Goal: Task Accomplishment & Management: Manage account settings

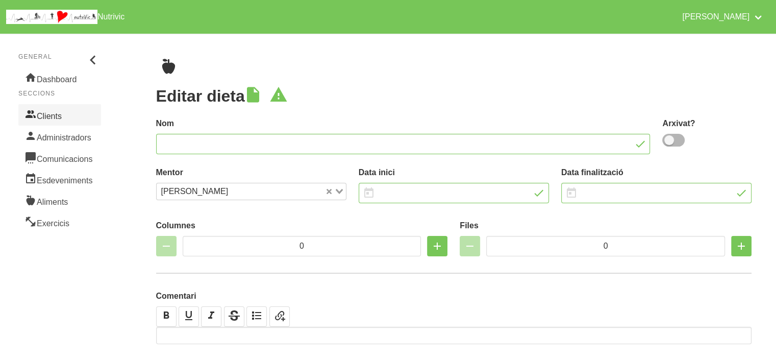
click at [70, 111] on link "Clients" at bounding box center [59, 114] width 83 height 21
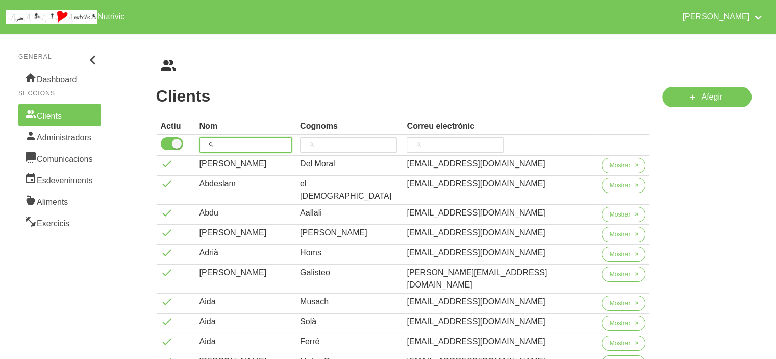
click at [263, 148] on input "search" at bounding box center [246, 144] width 93 height 15
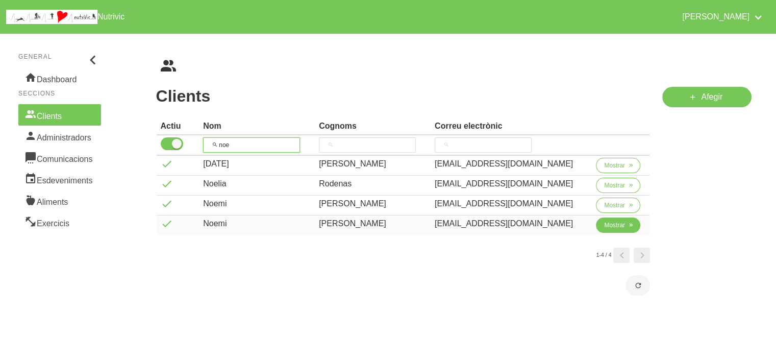
type input "noe"
click at [621, 223] on span "Mostrar" at bounding box center [614, 224] width 21 height 9
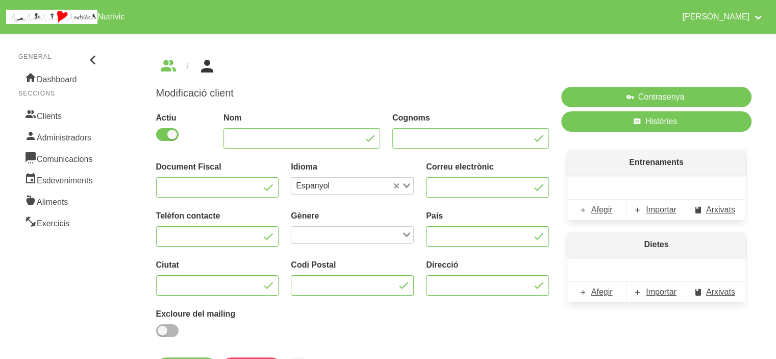
type input "Noemi"
type input "[PERSON_NAME]"
type input "[EMAIL_ADDRESS][DOMAIN_NAME]"
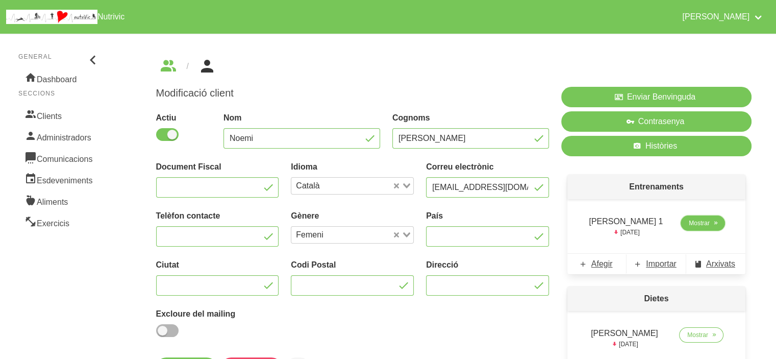
click at [706, 224] on link "Mostrar" at bounding box center [703, 222] width 44 height 15
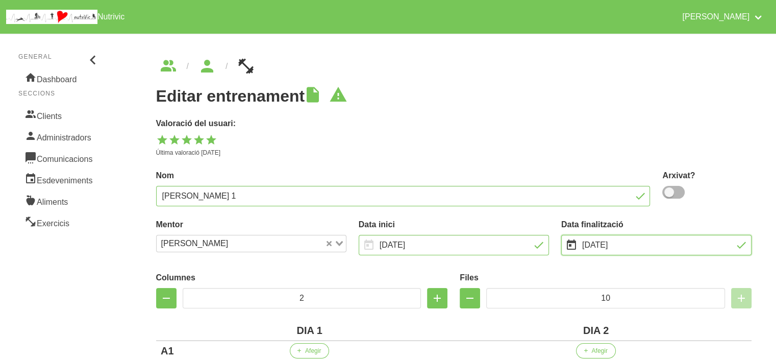
click at [677, 241] on input "[DATE]" at bounding box center [656, 245] width 190 height 20
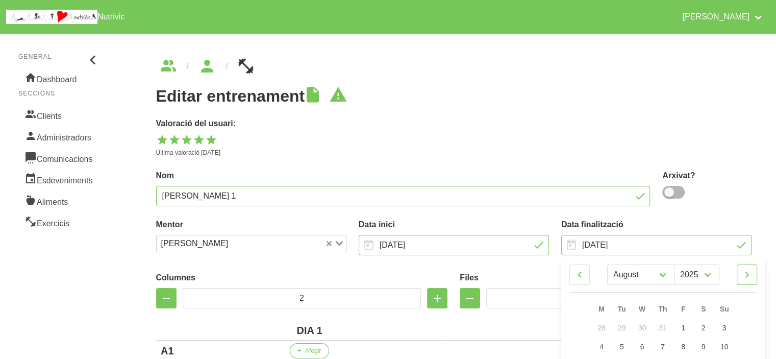
click at [747, 273] on icon at bounding box center [747, 274] width 12 height 18
select select "8"
click at [730, 327] on link "7" at bounding box center [724, 328] width 21 height 20
type input "[DATE]"
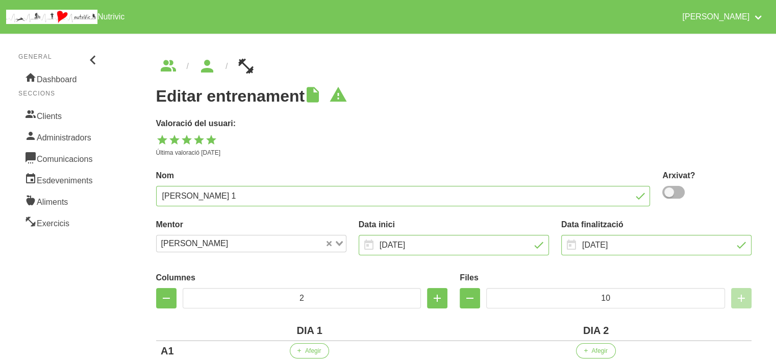
click at [514, 126] on label "Valoració del usuari:" at bounding box center [454, 123] width 596 height 12
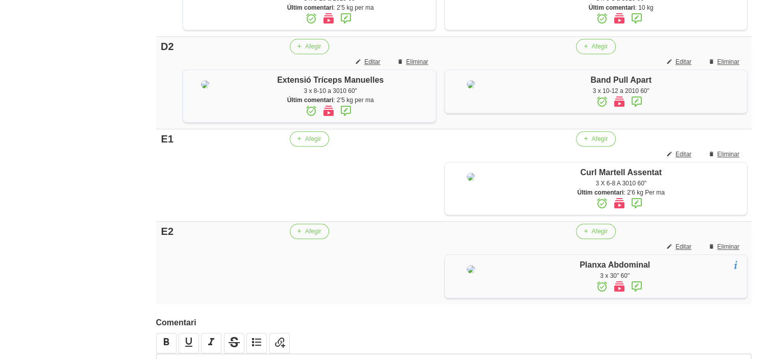
scroll to position [1134, 0]
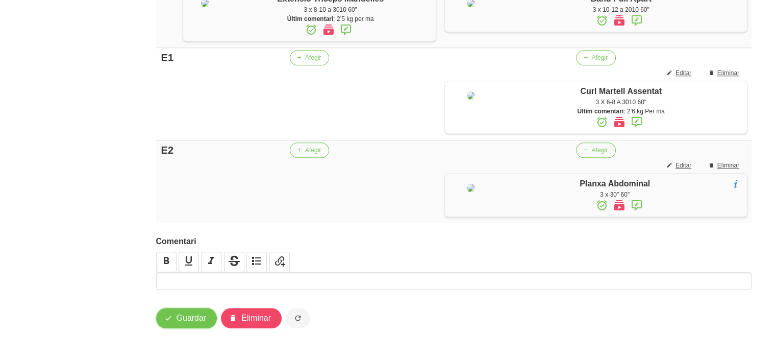
click at [200, 317] on span "Guardar" at bounding box center [192, 318] width 30 height 12
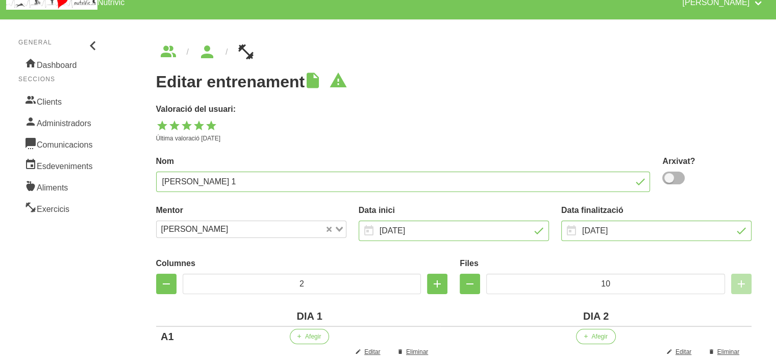
scroll to position [0, 0]
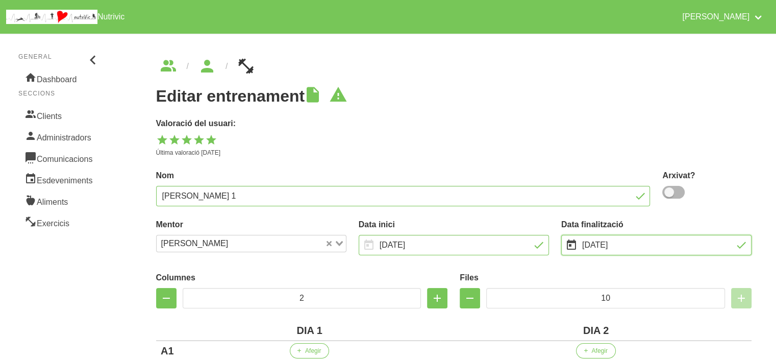
click at [647, 247] on input "[DATE]" at bounding box center [656, 245] width 190 height 20
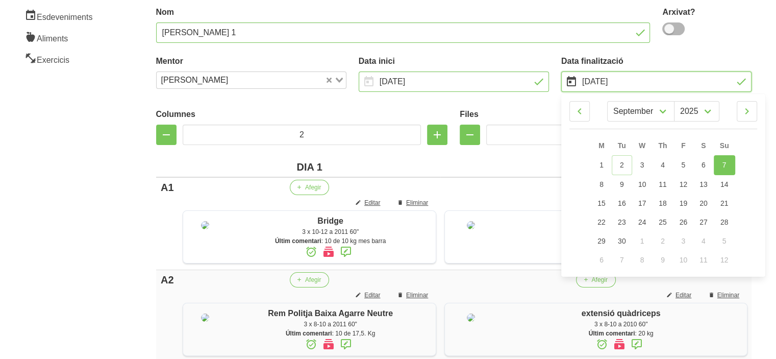
scroll to position [167, 0]
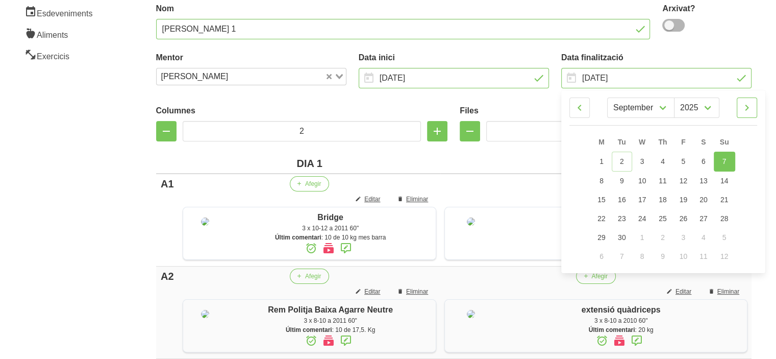
click at [749, 102] on icon at bounding box center [747, 108] width 12 height 18
select select "9"
click at [729, 186] on link "12" at bounding box center [724, 179] width 21 height 19
type input "[DATE]"
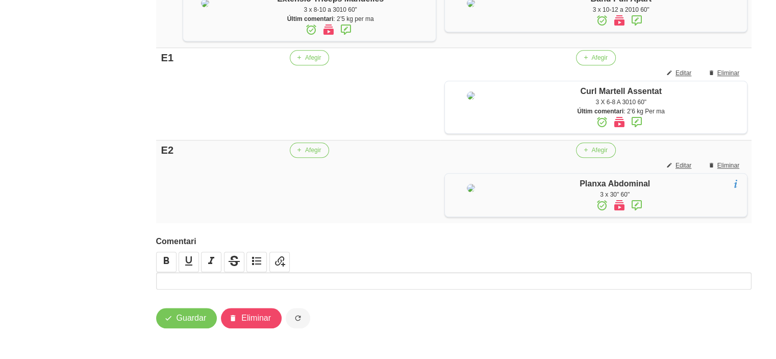
scroll to position [1134, 0]
click at [192, 318] on span "Guardar" at bounding box center [192, 318] width 30 height 12
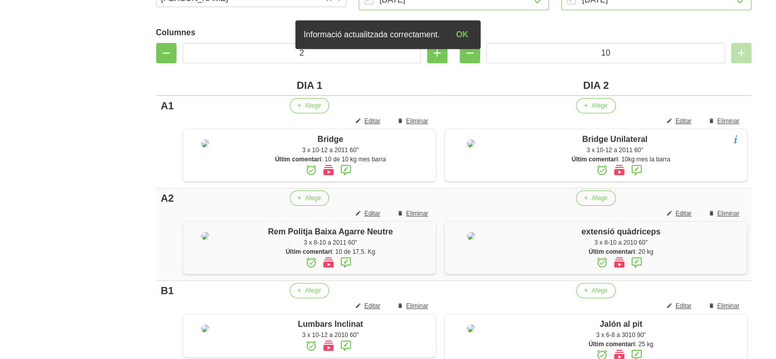
scroll to position [286, 0]
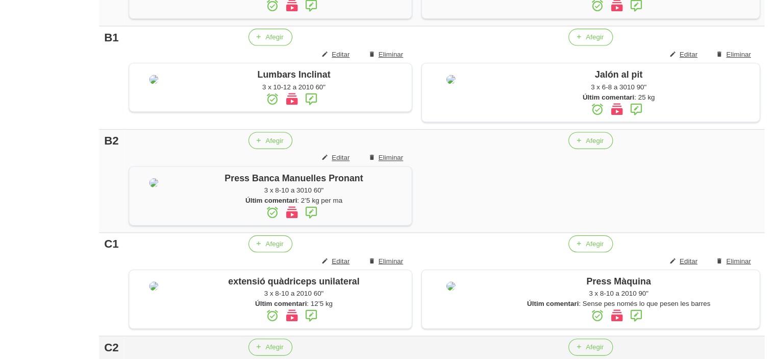
scroll to position [468, 0]
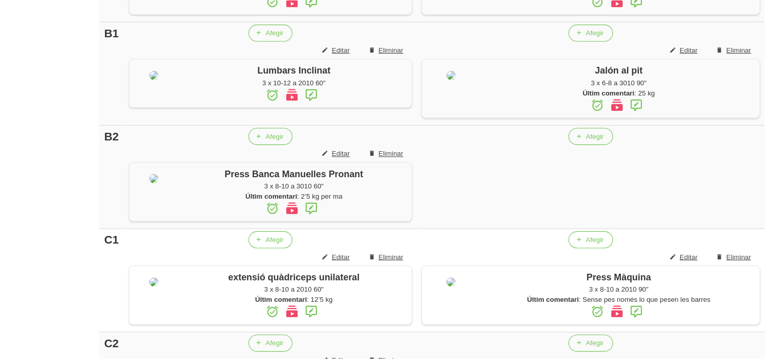
click at [447, 150] on td "Afegir Editar Eliminar Jalón al pit 3 x 6-8 a 3010 90" Últim comentari : 25 kg" at bounding box center [595, 104] width 311 height 92
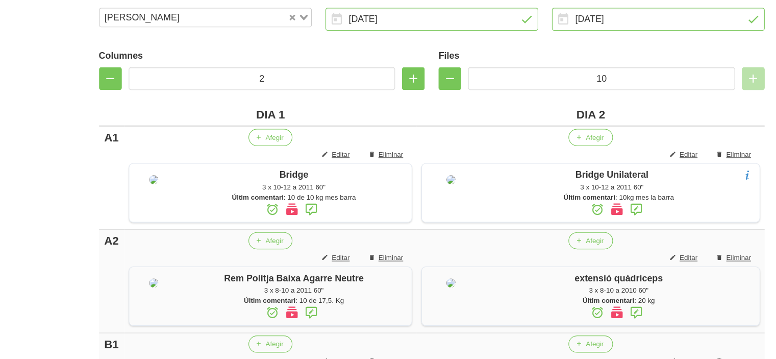
scroll to position [0, 0]
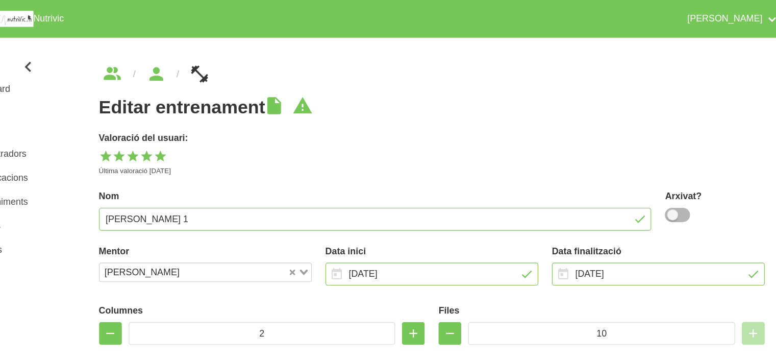
click at [536, 110] on div "Editar entrenament Valoració del usuari: Última valoració [DATE]" at bounding box center [454, 122] width 596 height 70
click at [628, 243] on input "[DATE]" at bounding box center [656, 245] width 190 height 20
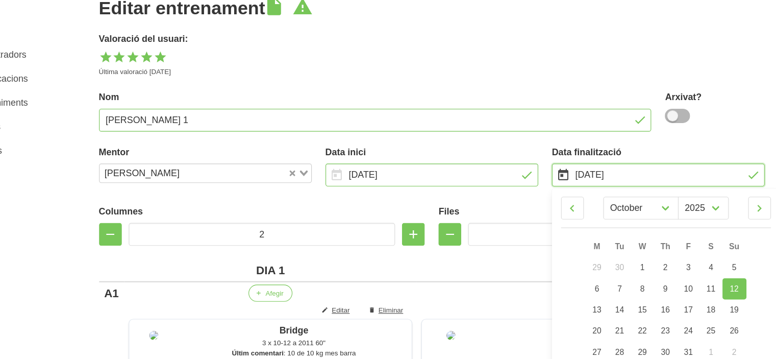
scroll to position [64, 0]
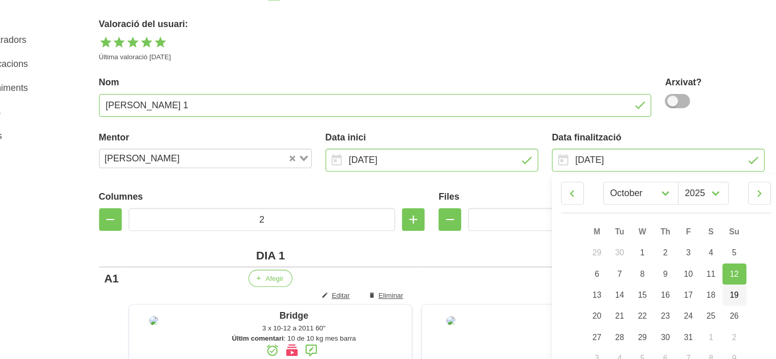
click at [728, 301] on span "19" at bounding box center [725, 301] width 8 height 8
type input "[DATE]"
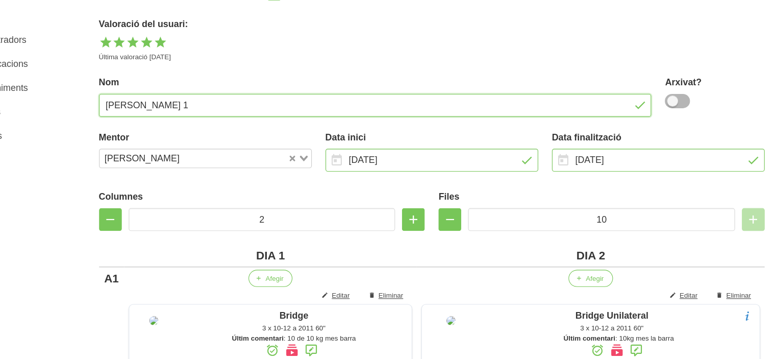
click at [436, 124] on input "[PERSON_NAME] 1" at bounding box center [403, 131] width 495 height 20
click at [410, 107] on label "Nom" at bounding box center [403, 111] width 495 height 12
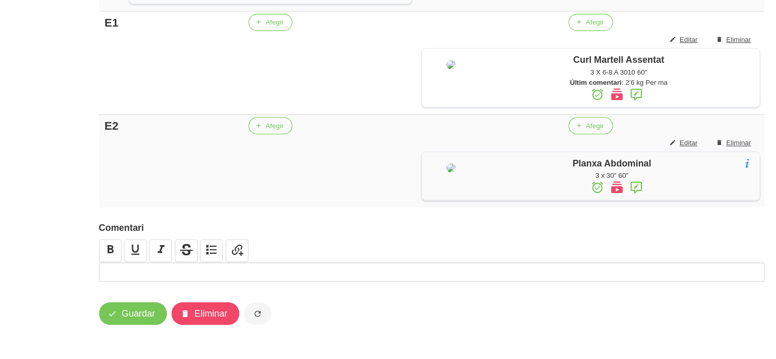
scroll to position [1134, 0]
click at [183, 317] on span "Guardar" at bounding box center [192, 318] width 30 height 12
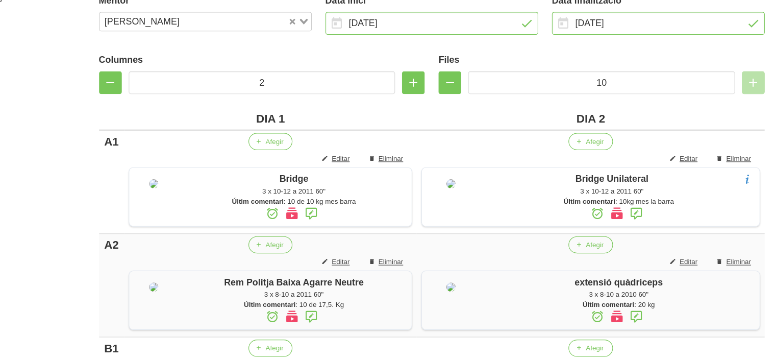
scroll to position [207, 0]
